Goal: Task Accomplishment & Management: Use online tool/utility

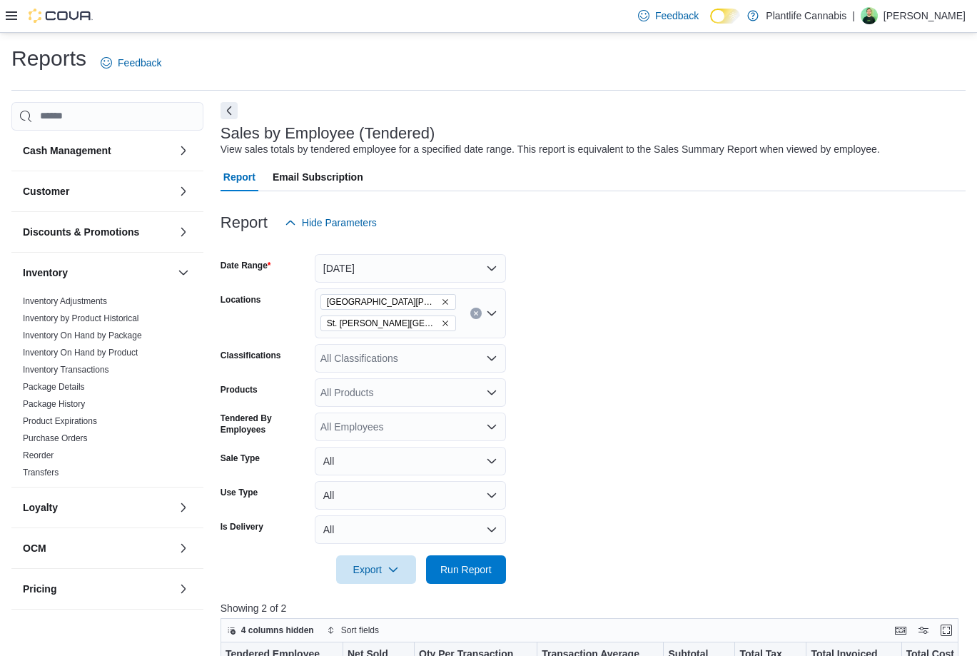
scroll to position [190, 0]
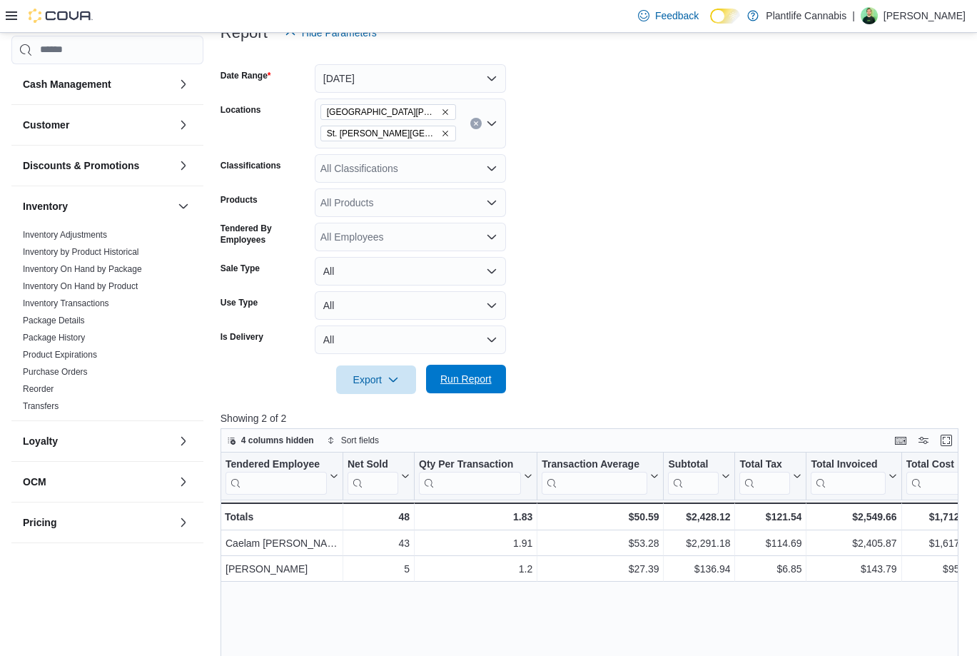
click at [494, 387] on span "Run Report" at bounding box center [466, 379] width 63 height 29
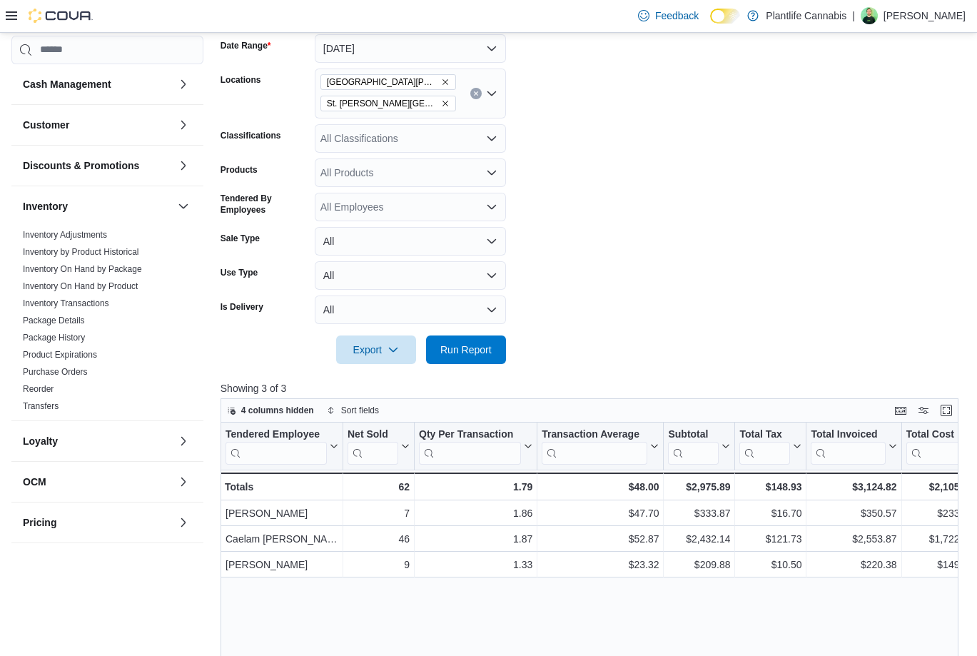
scroll to position [210, 0]
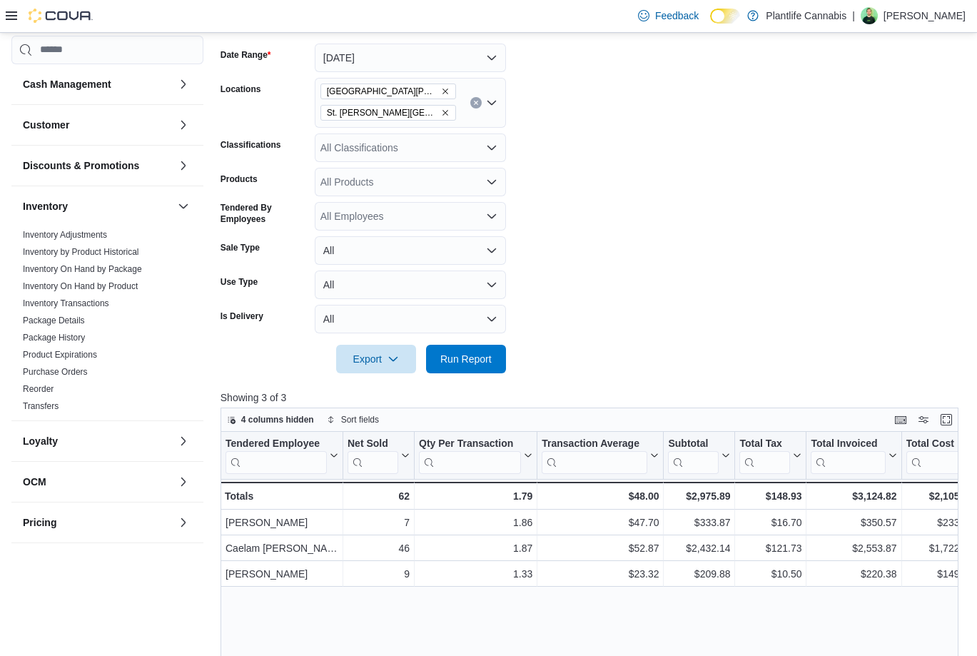
click at [418, 154] on div "All Classifications" at bounding box center [410, 147] width 191 height 29
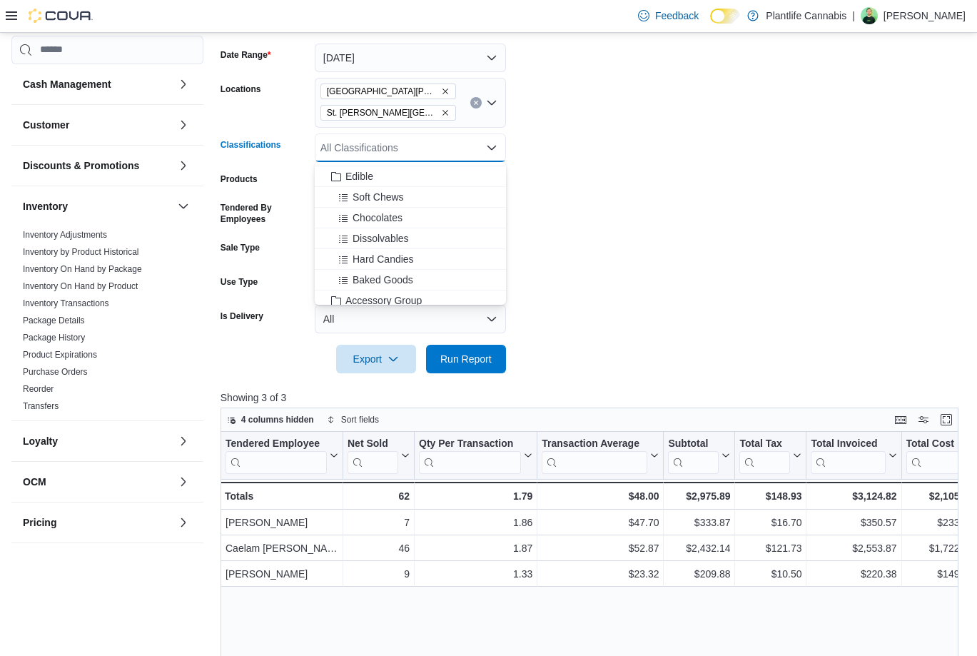
scroll to position [183, 0]
click at [414, 193] on span "Accessory Group" at bounding box center [383, 196] width 76 height 14
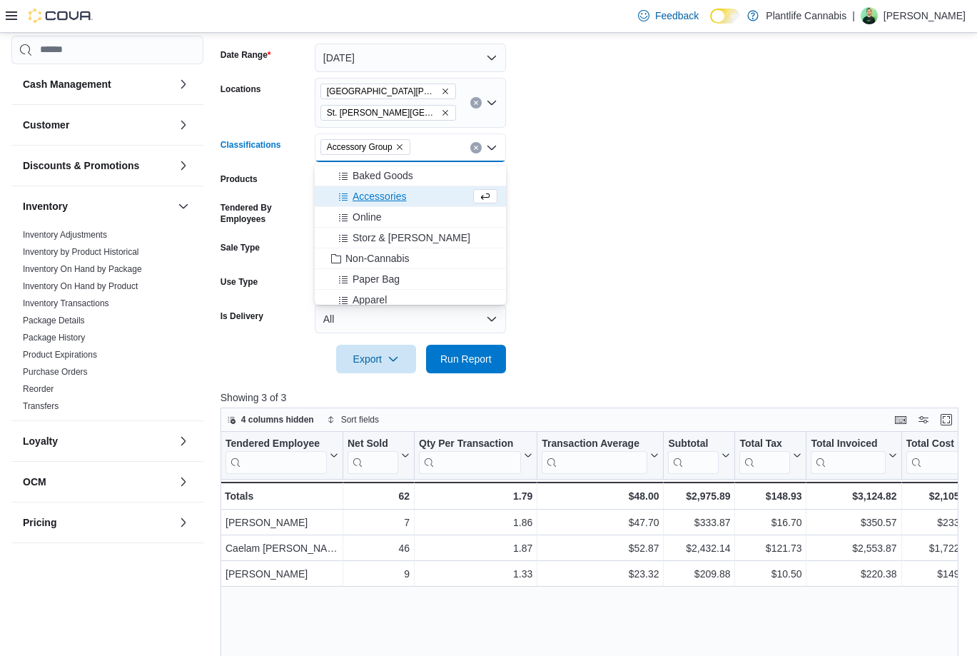
click at [626, 221] on form "Date Range [DATE] Locations [GEOGRAPHIC_DATA][PERSON_NAME] [GEOGRAPHIC_DATA][PE…" at bounding box center [592, 199] width 745 height 347
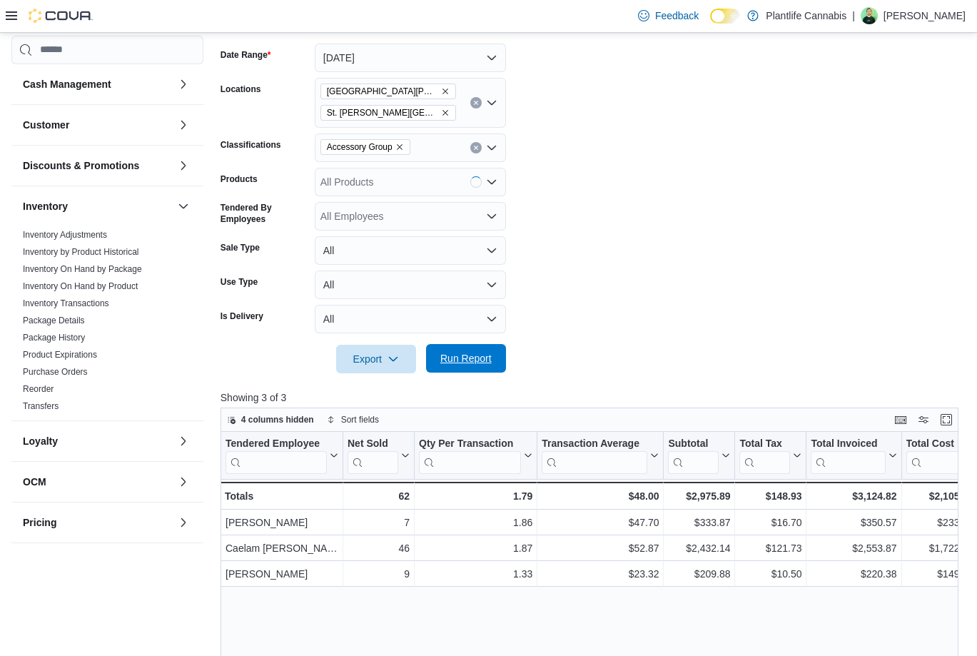
click at [499, 354] on button "Run Report" at bounding box center [466, 358] width 80 height 29
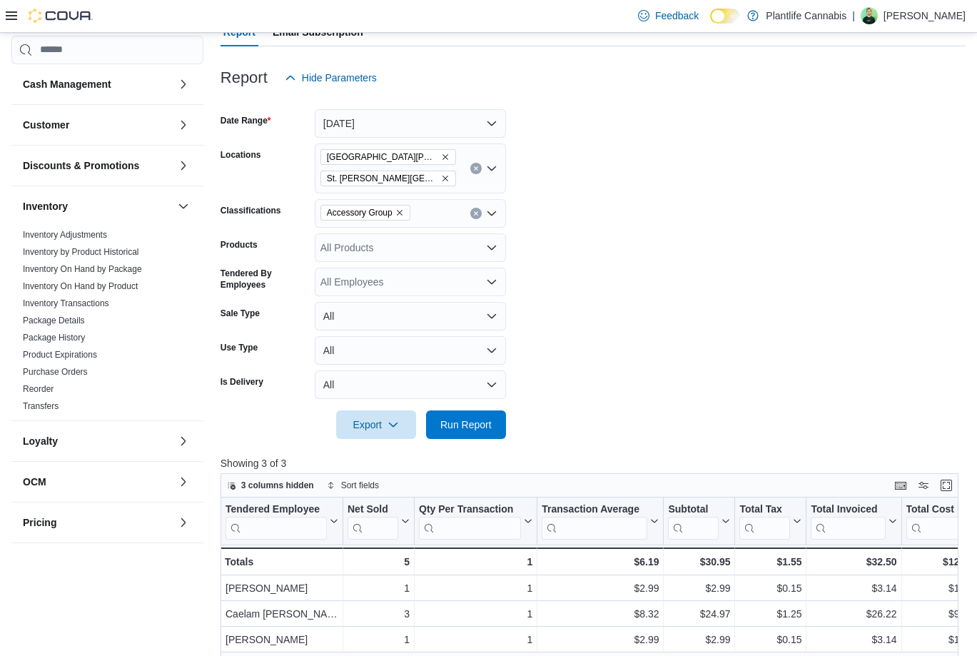
scroll to position [193, 0]
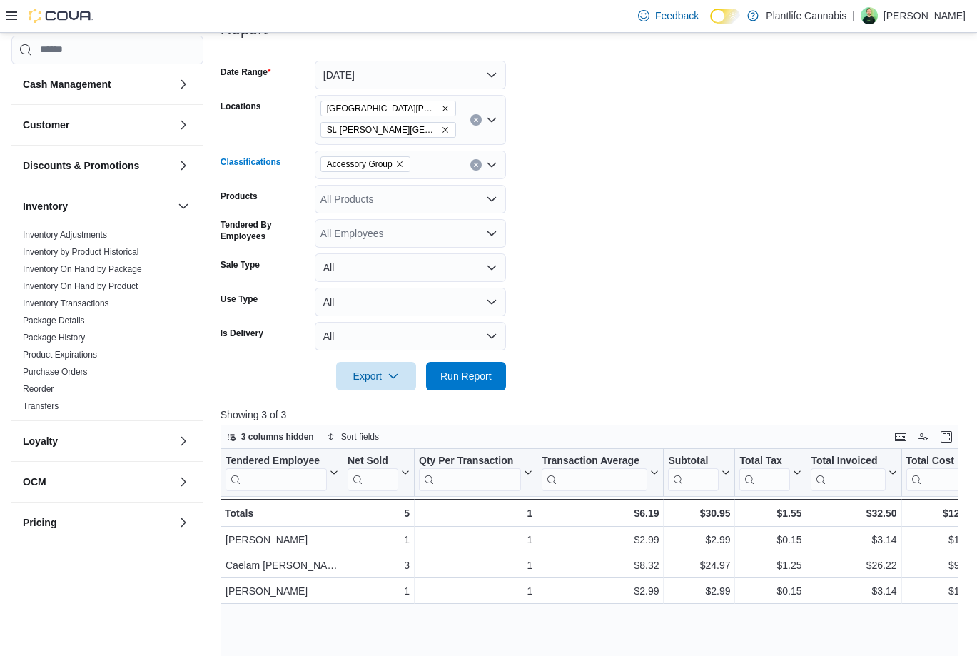
click at [477, 164] on icon "Clear input" at bounding box center [476, 165] width 6 height 6
click at [816, 265] on form "Date Range [DATE] Locations [GEOGRAPHIC_DATA][PERSON_NAME] [GEOGRAPHIC_DATA][PE…" at bounding box center [592, 217] width 745 height 347
click at [452, 372] on span "Run Report" at bounding box center [465, 375] width 51 height 14
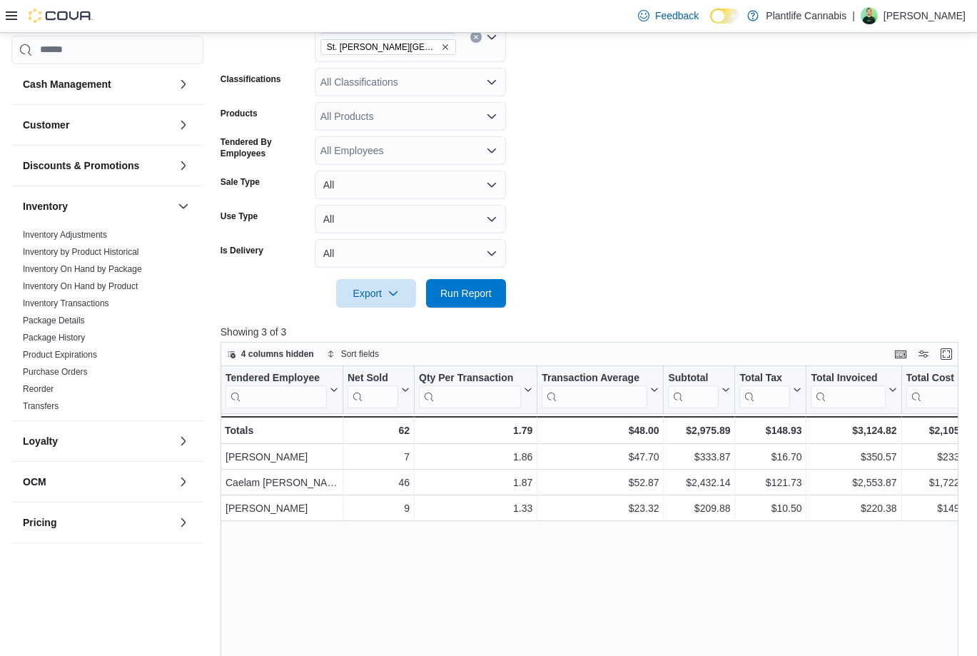
scroll to position [277, 0]
